Goal: Task Accomplishment & Management: Use online tool/utility

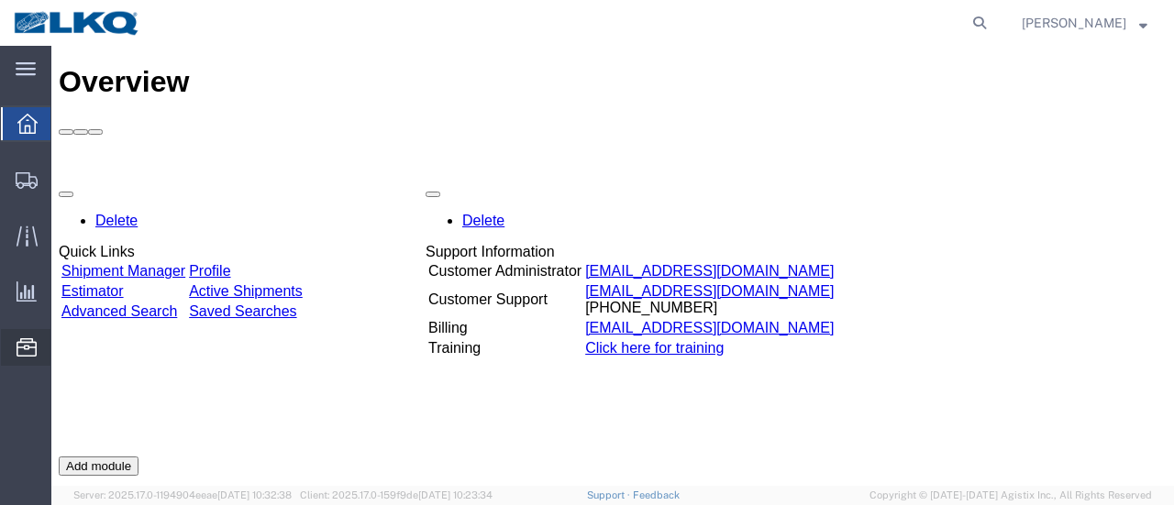
click at [0, 0] on span "Location Appointment" at bounding box center [0, 0] width 0 height 0
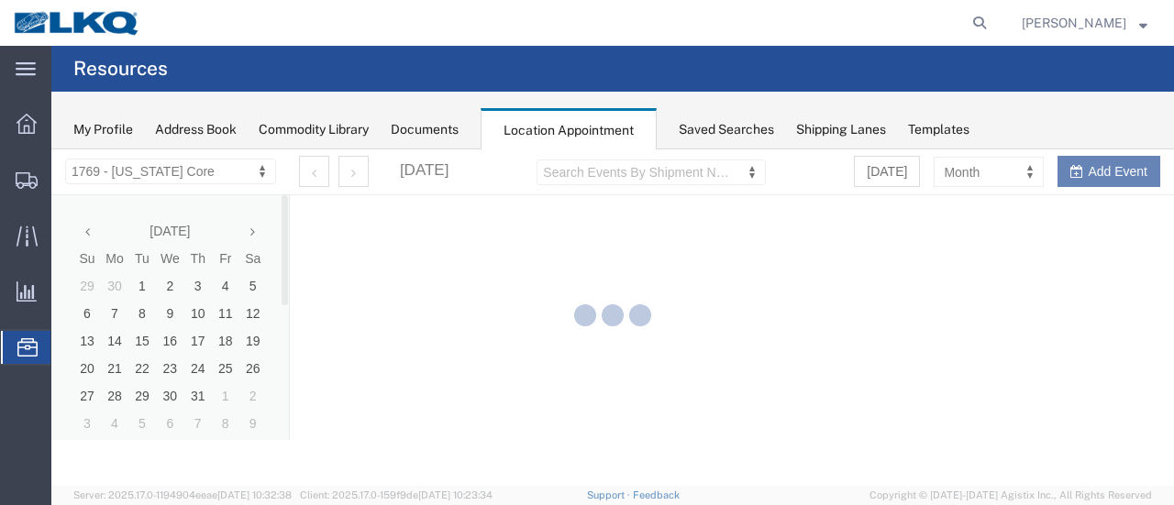
select select "28716"
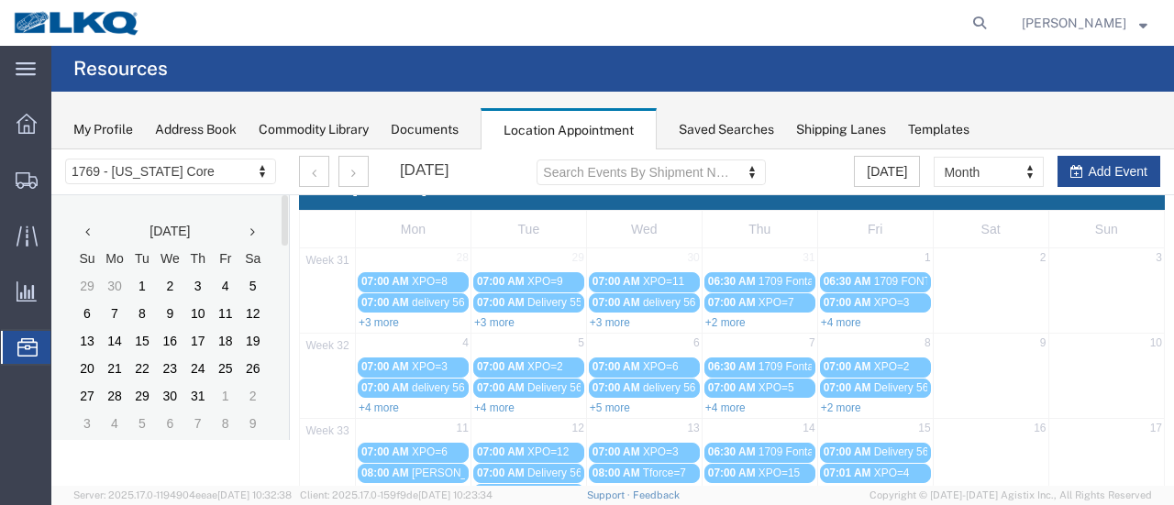
scroll to position [275, 0]
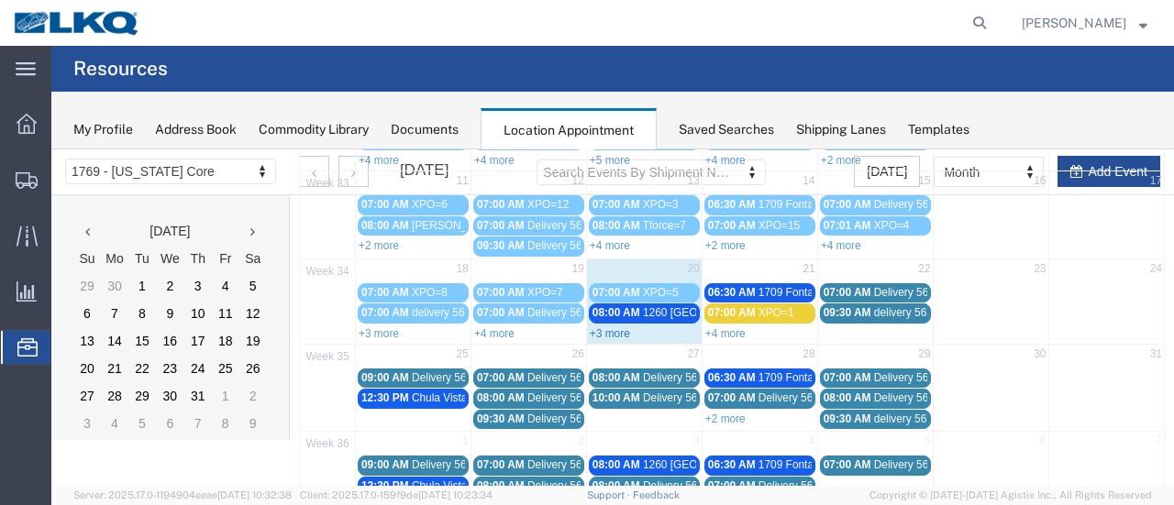
click at [597, 327] on link "+3 more" at bounding box center [610, 333] width 40 height 13
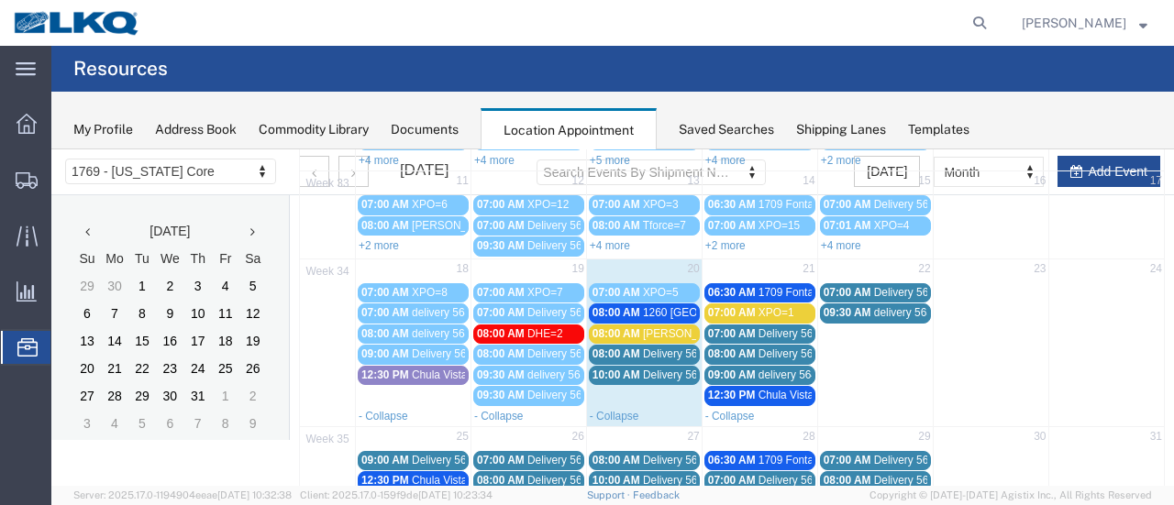
click at [624, 307] on span "08:00 AM" at bounding box center [616, 312] width 48 height 13
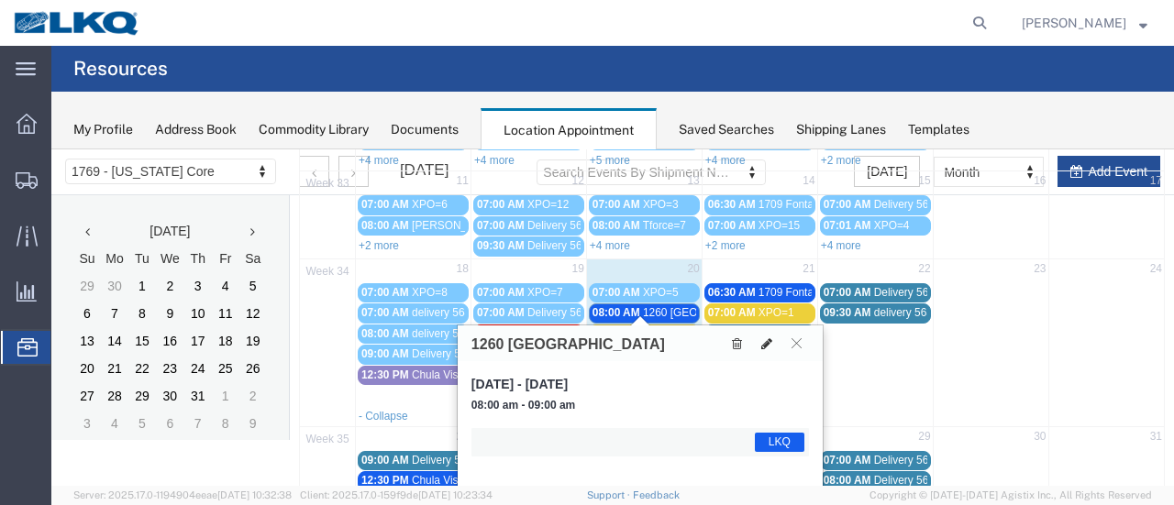
click at [768, 337] on icon at bounding box center [766, 343] width 11 height 13
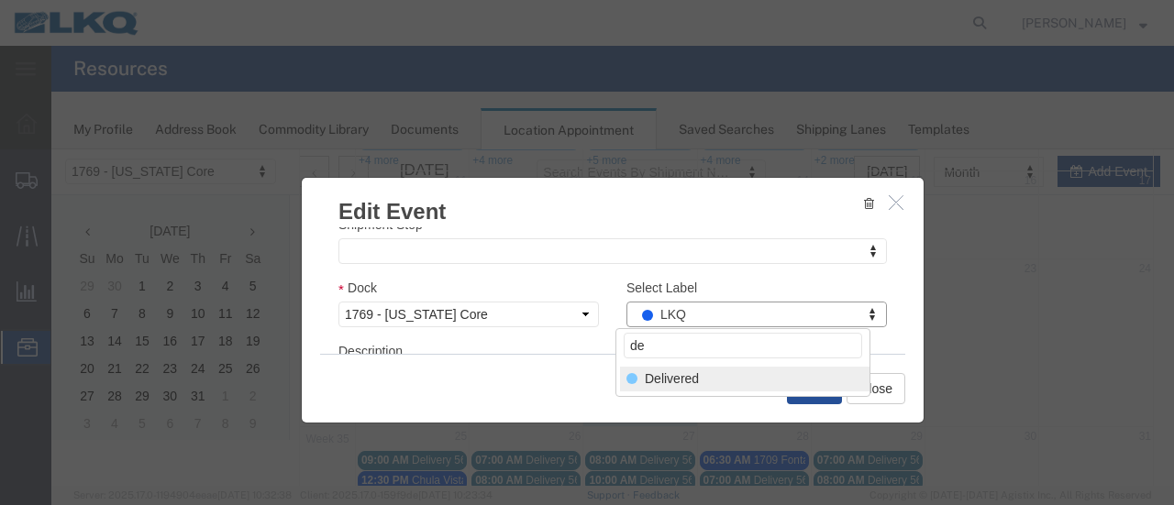
type input "de"
select select "40"
click at [820, 392] on button "Save" at bounding box center [814, 388] width 55 height 31
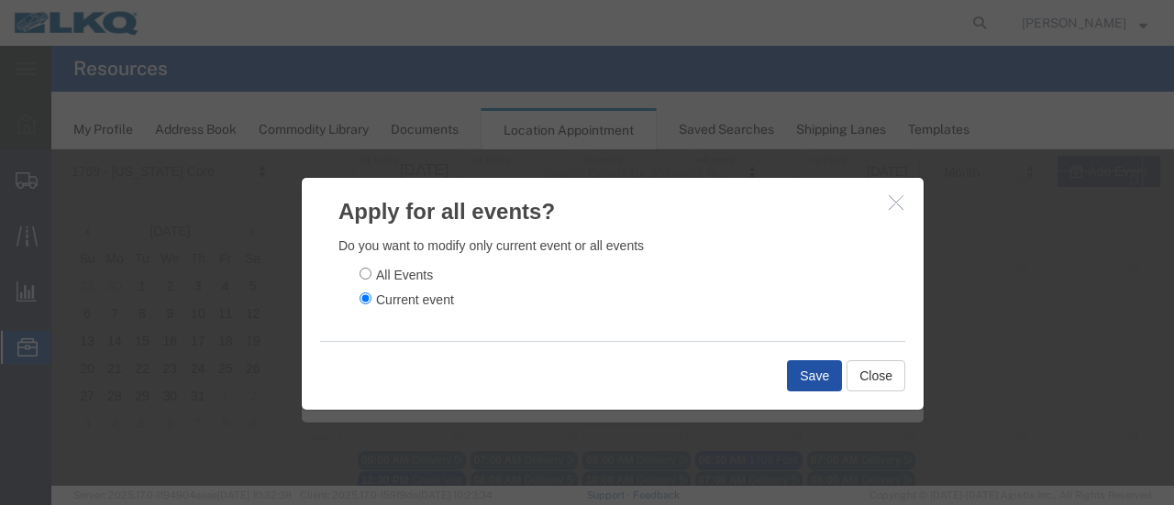
click at [814, 379] on button "Save" at bounding box center [814, 375] width 55 height 31
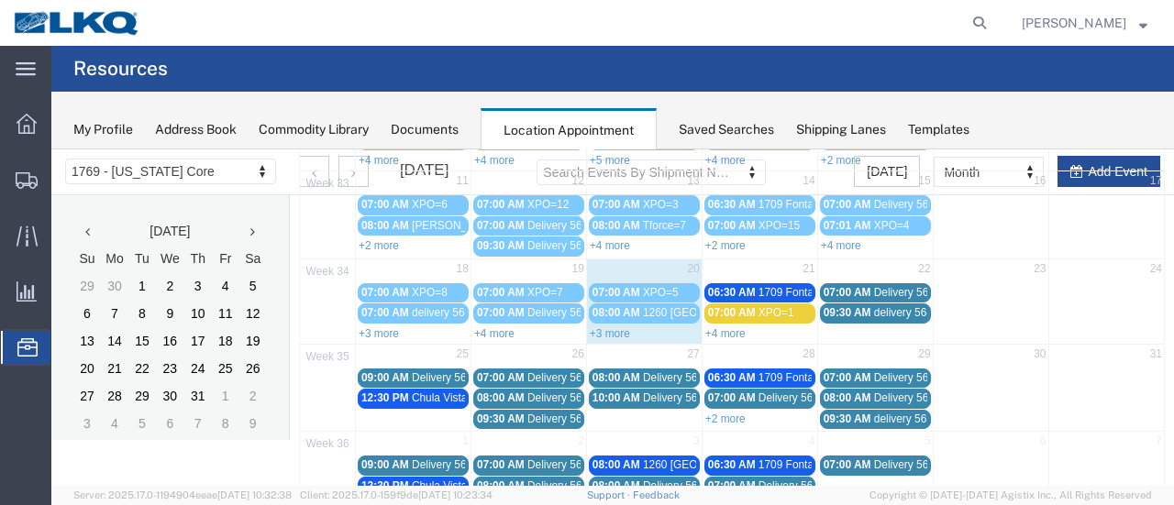
click at [614, 327] on link "+3 more" at bounding box center [610, 333] width 40 height 13
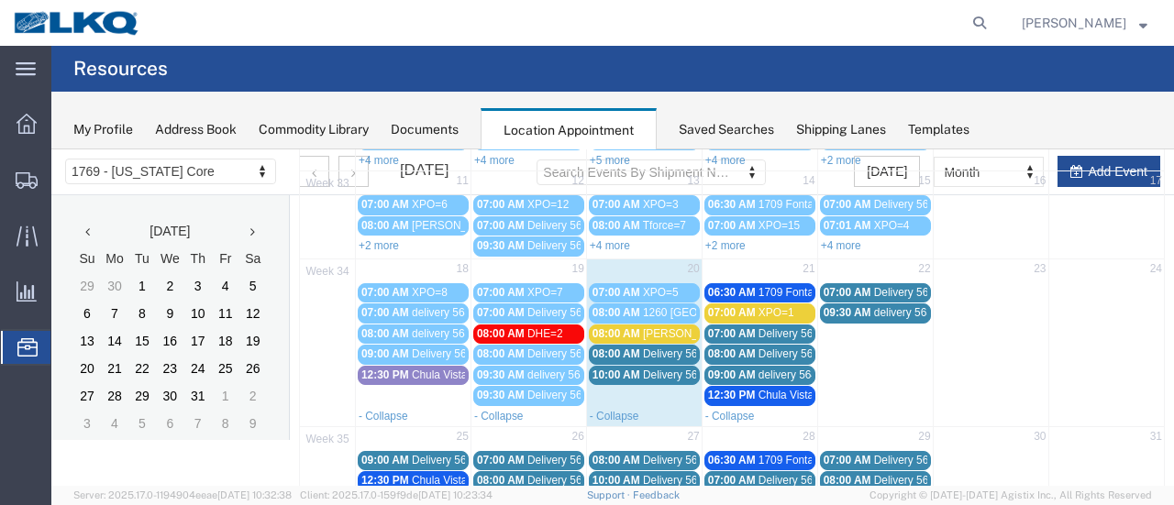
click at [611, 327] on span "08:00 AM" at bounding box center [616, 333] width 48 height 13
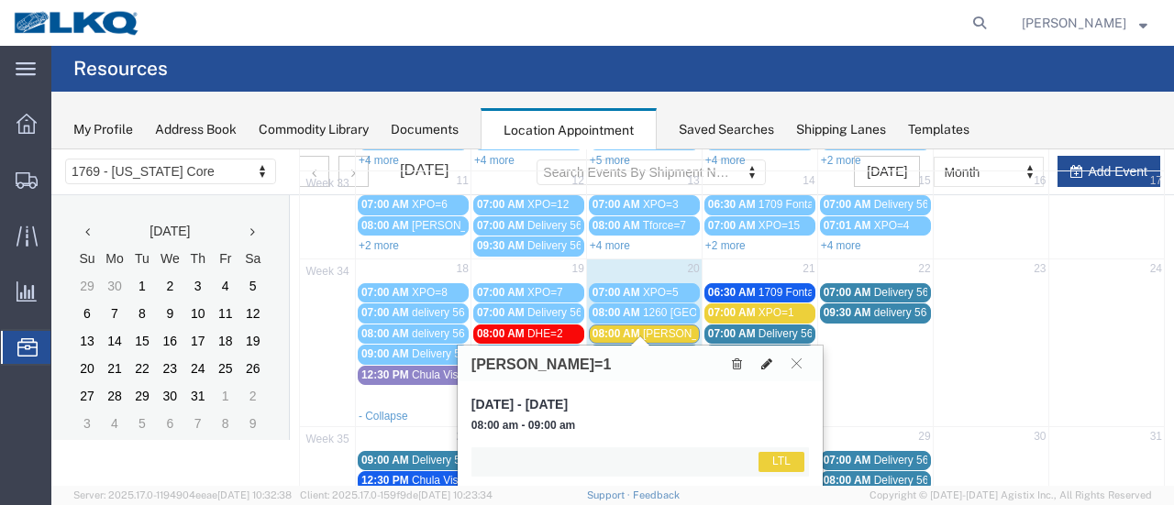
click at [766, 361] on icon at bounding box center [766, 364] width 11 height 13
select select "1"
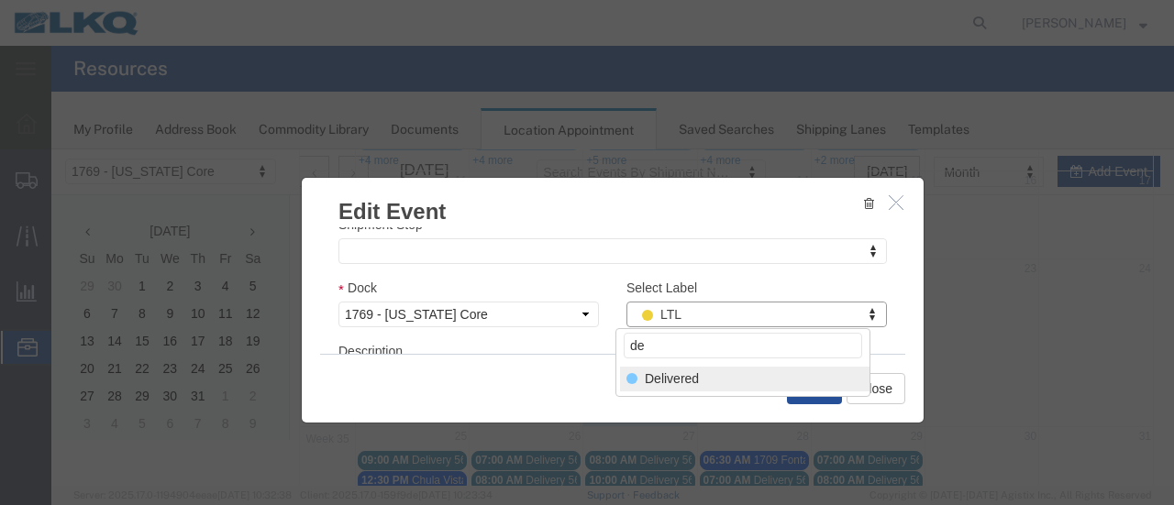
type input "de"
select select "40"
click at [811, 383] on button "Save" at bounding box center [814, 388] width 55 height 31
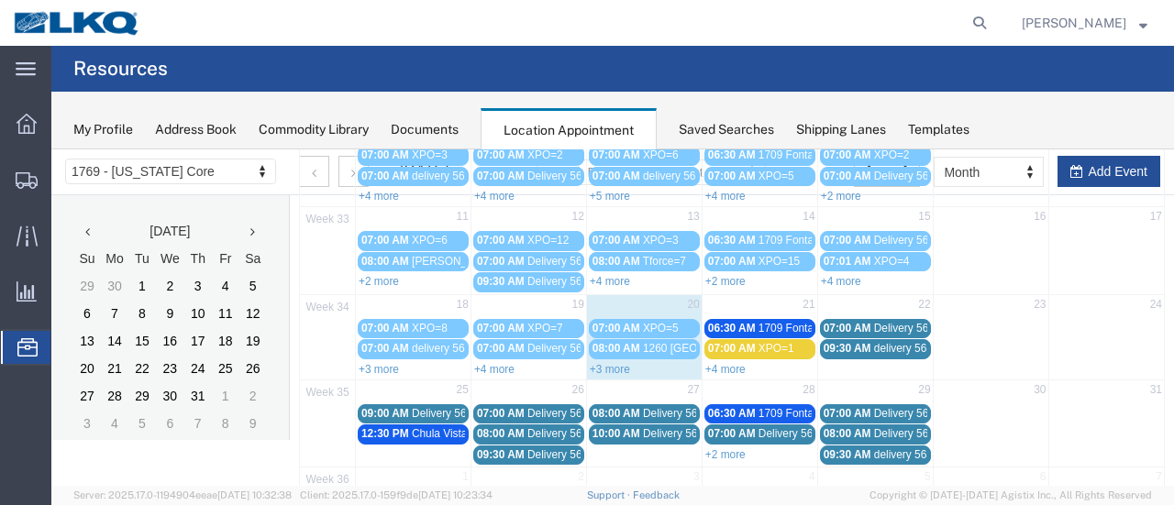
scroll to position [301, 0]
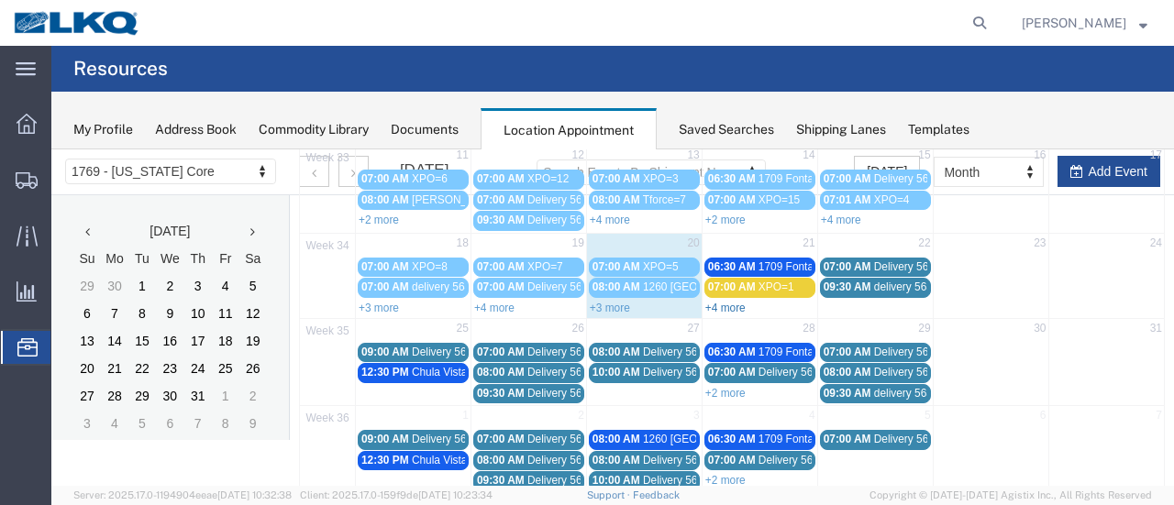
click at [723, 302] on link "+4 more" at bounding box center [725, 308] width 40 height 13
